Goal: Task Accomplishment & Management: Manage account settings

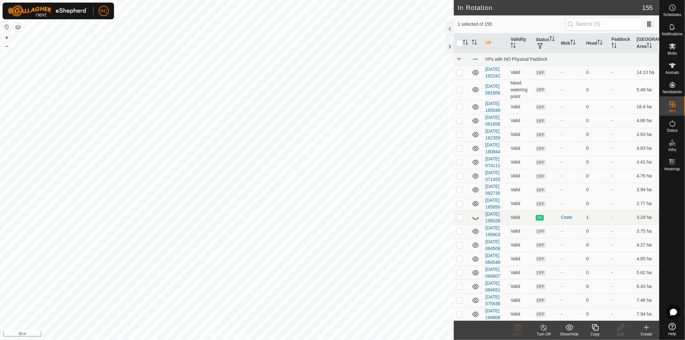
click at [596, 326] on icon at bounding box center [595, 327] width 6 height 6
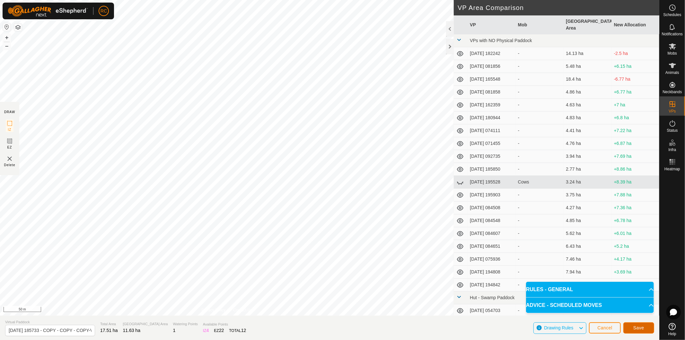
click at [646, 328] on button "Save" at bounding box center [638, 327] width 31 height 11
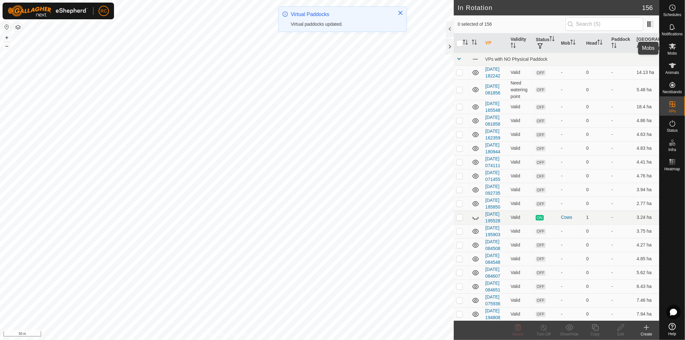
click at [676, 49] on es-mob-svg-icon at bounding box center [673, 46] width 12 height 10
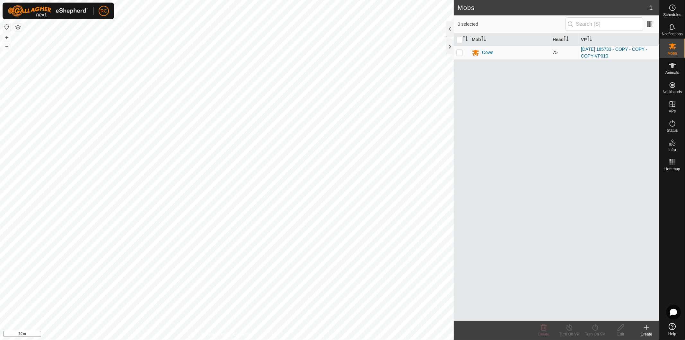
click at [458, 55] on p-checkbox at bounding box center [459, 52] width 6 height 5
checkbox input "true"
click at [596, 329] on icon at bounding box center [595, 327] width 8 height 8
click at [595, 299] on span "Later" at bounding box center [592, 300] width 12 height 8
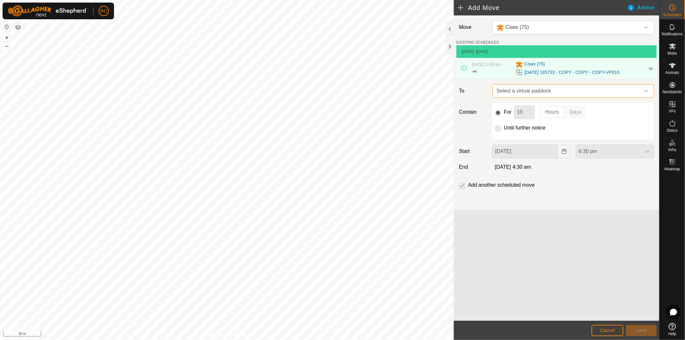
click at [555, 88] on span "Select a virtual paddock" at bounding box center [567, 90] width 146 height 13
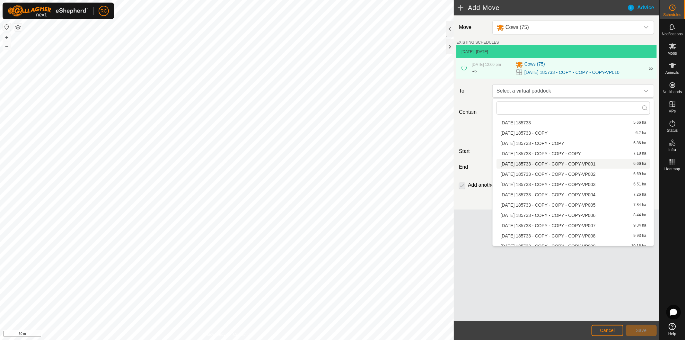
scroll to position [317, 0]
click at [566, 241] on li "[DATE] 185733 - COPY - COPY - COPY-VP011 11.63 ha" at bounding box center [572, 242] width 153 height 10
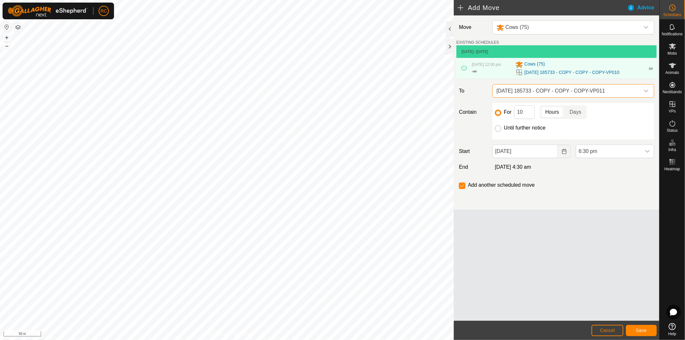
click at [497, 131] on input "Until further notice" at bounding box center [498, 128] width 6 height 6
radio input "true"
checkbox input "false"
click at [520, 155] on input "[DATE]" at bounding box center [525, 150] width 66 height 13
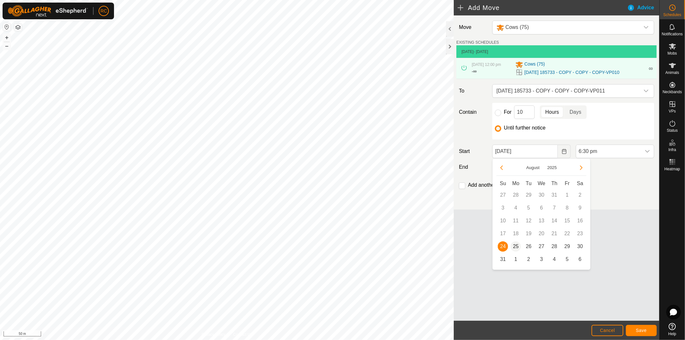
click at [516, 243] on span "25" at bounding box center [516, 246] width 10 height 10
type input "[DATE]"
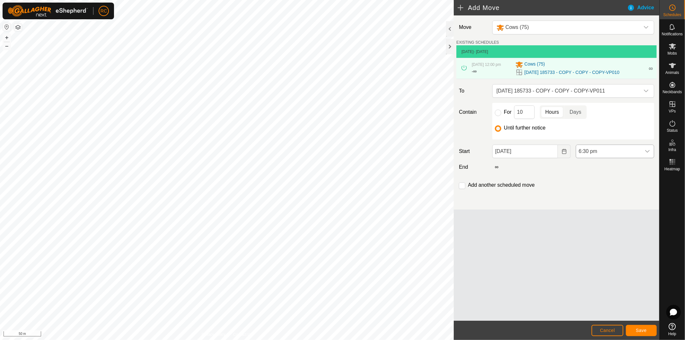
click at [611, 155] on span "6:30 pm" at bounding box center [608, 151] width 65 height 13
click at [599, 186] on li "4:00 am" at bounding box center [615, 185] width 78 height 13
click at [639, 331] on span "Save" at bounding box center [641, 330] width 11 height 5
